Goal: Information Seeking & Learning: Learn about a topic

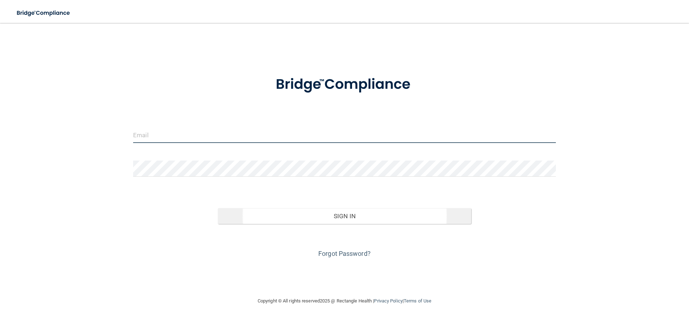
type input "[EMAIL_ADDRESS][DOMAIN_NAME]"
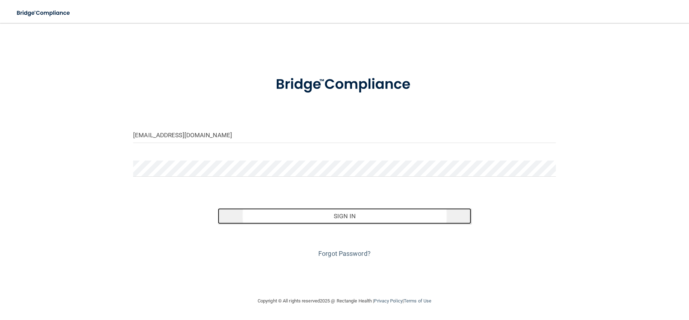
click at [342, 218] on button "Sign In" at bounding box center [345, 216] width 254 height 16
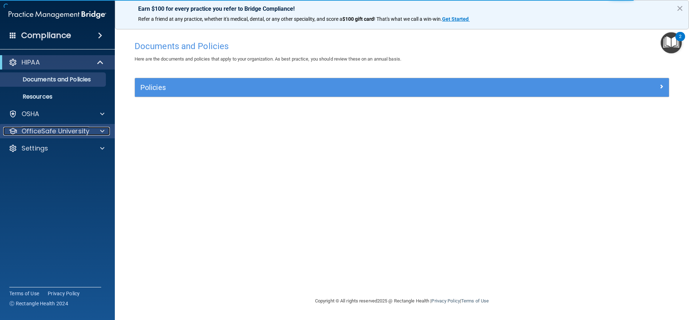
click at [56, 128] on p "OfficeSafe University" at bounding box center [56, 131] width 68 height 9
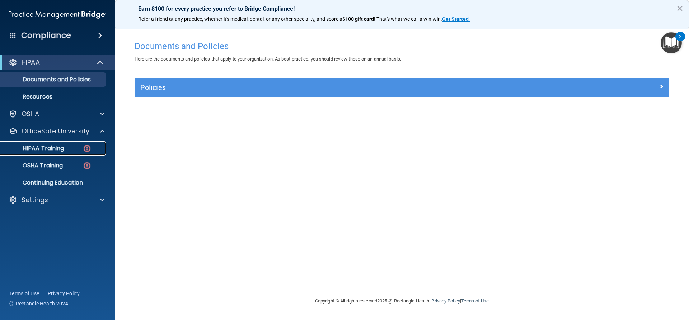
click at [88, 148] on img at bounding box center [86, 148] width 9 height 9
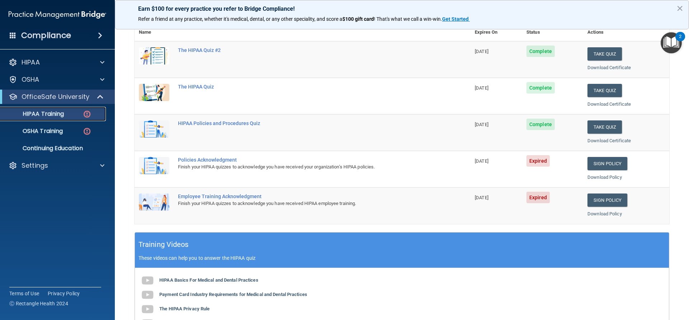
scroll to position [108, 0]
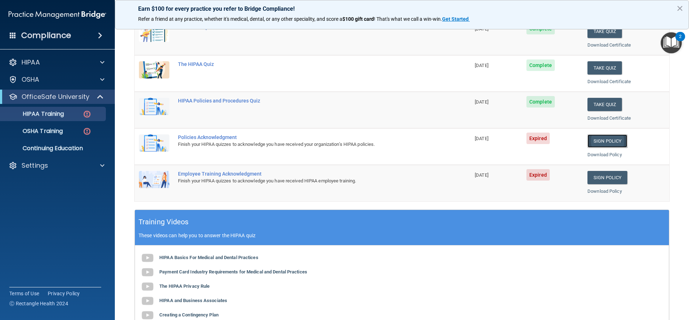
click at [602, 139] on link "Sign Policy" at bounding box center [607, 140] width 40 height 13
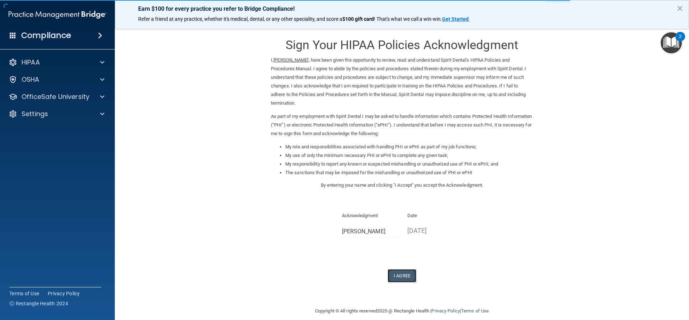
click at [398, 269] on button "I Agree" at bounding box center [401, 275] width 29 height 13
click at [399, 269] on button "I Agree" at bounding box center [401, 275] width 29 height 13
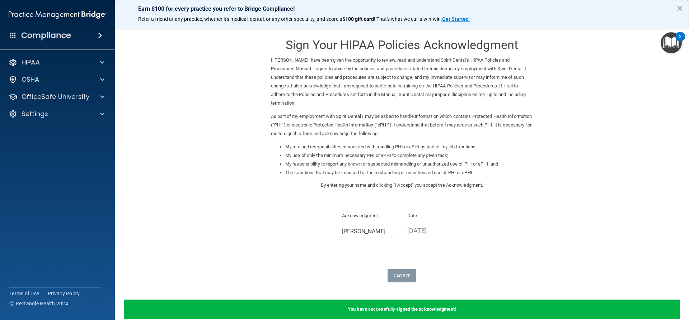
click at [680, 6] on button "×" at bounding box center [679, 8] width 7 height 11
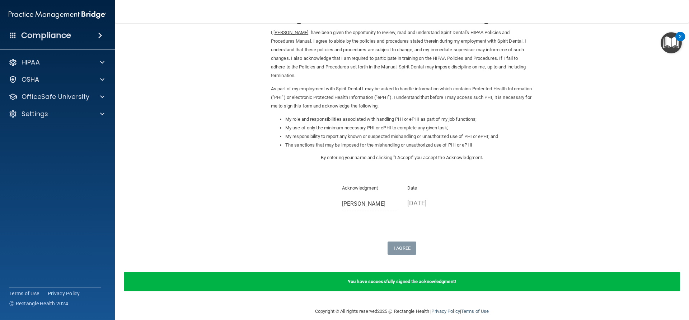
scroll to position [28, 0]
click at [55, 93] on p "OfficeSafe University" at bounding box center [56, 97] width 68 height 9
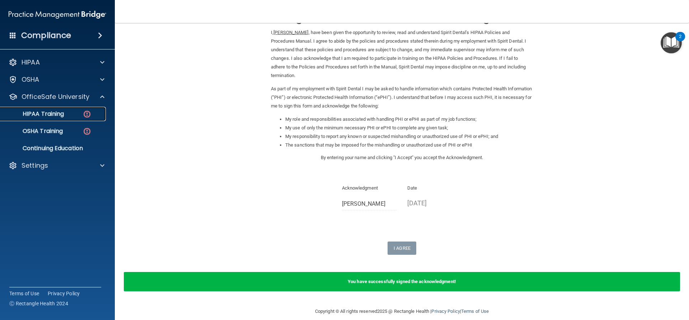
click at [57, 111] on p "HIPAA Training" at bounding box center [34, 113] width 59 height 7
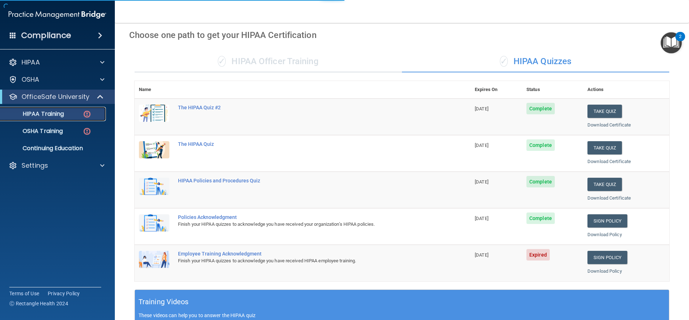
scroll to position [220, 0]
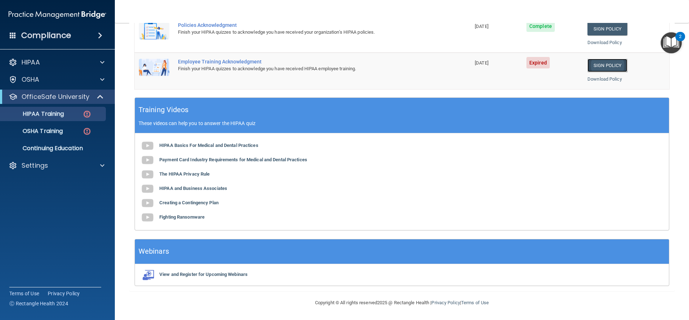
click at [602, 68] on link "Sign Policy" at bounding box center [607, 65] width 40 height 13
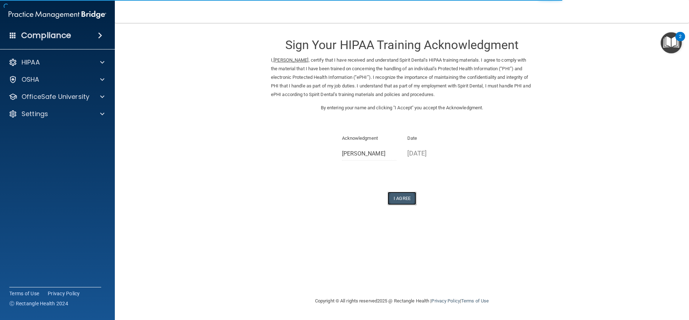
click at [401, 199] on button "I Agree" at bounding box center [401, 198] width 29 height 13
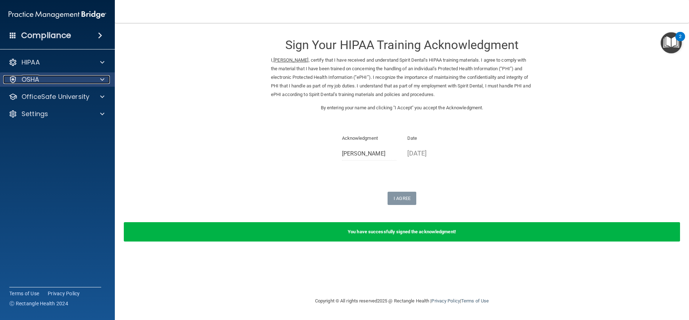
click at [50, 79] on div "OSHA" at bounding box center [47, 79] width 89 height 9
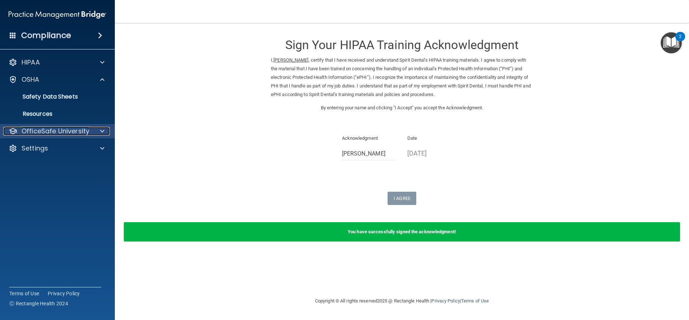
click at [65, 129] on p "OfficeSafe University" at bounding box center [56, 131] width 68 height 9
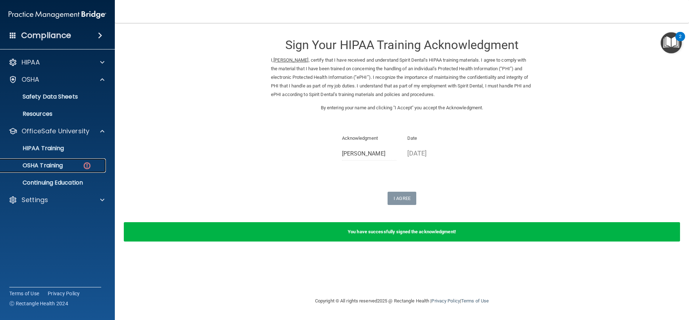
click at [89, 166] on img at bounding box center [86, 165] width 9 height 9
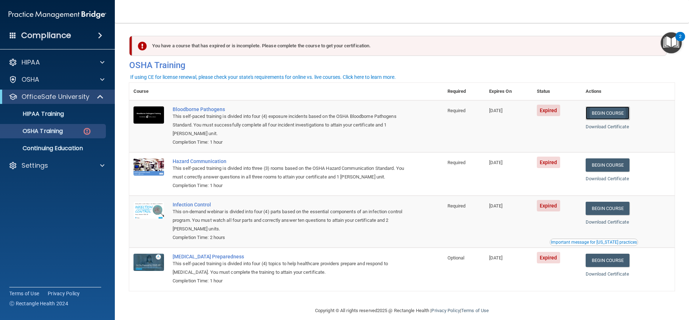
click at [601, 109] on link "Begin Course" at bounding box center [607, 113] width 44 height 13
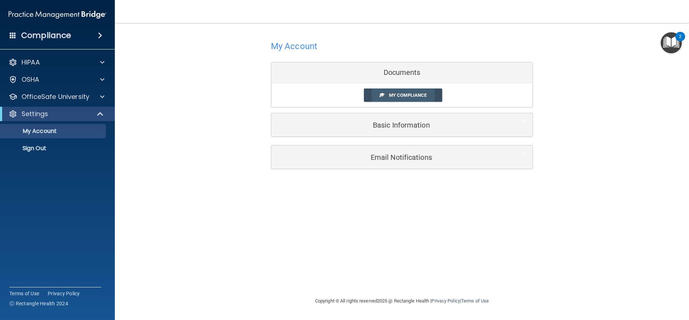
click at [411, 97] on span "My Compliance" at bounding box center [408, 95] width 38 height 5
